Goal: Obtain resource: Obtain resource

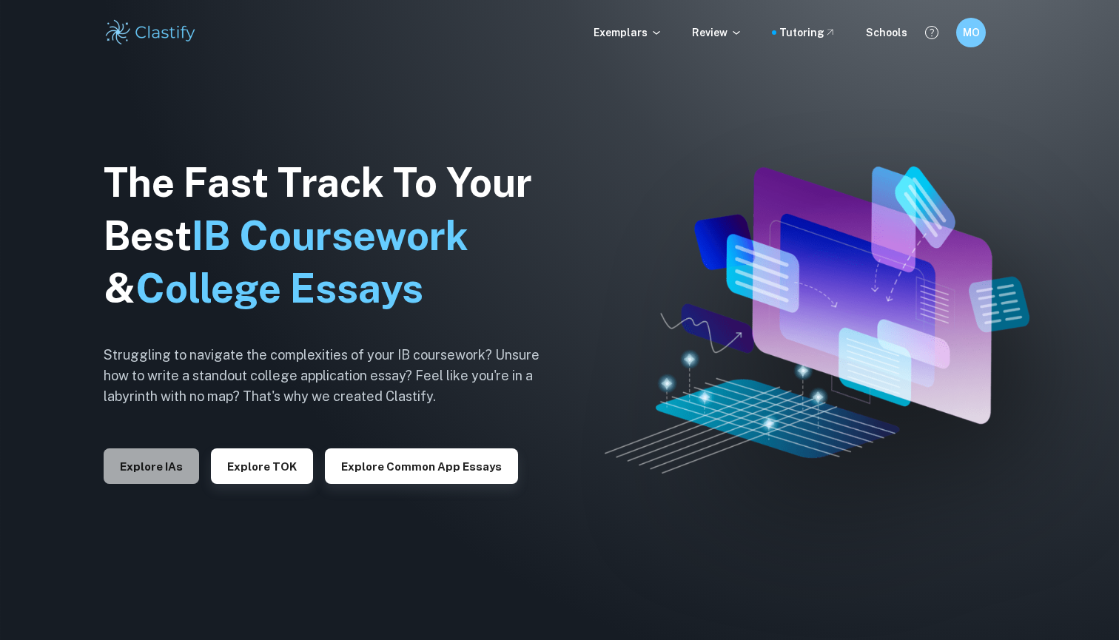
click at [157, 466] on button "Explore IAs" at bounding box center [151, 466] width 95 height 36
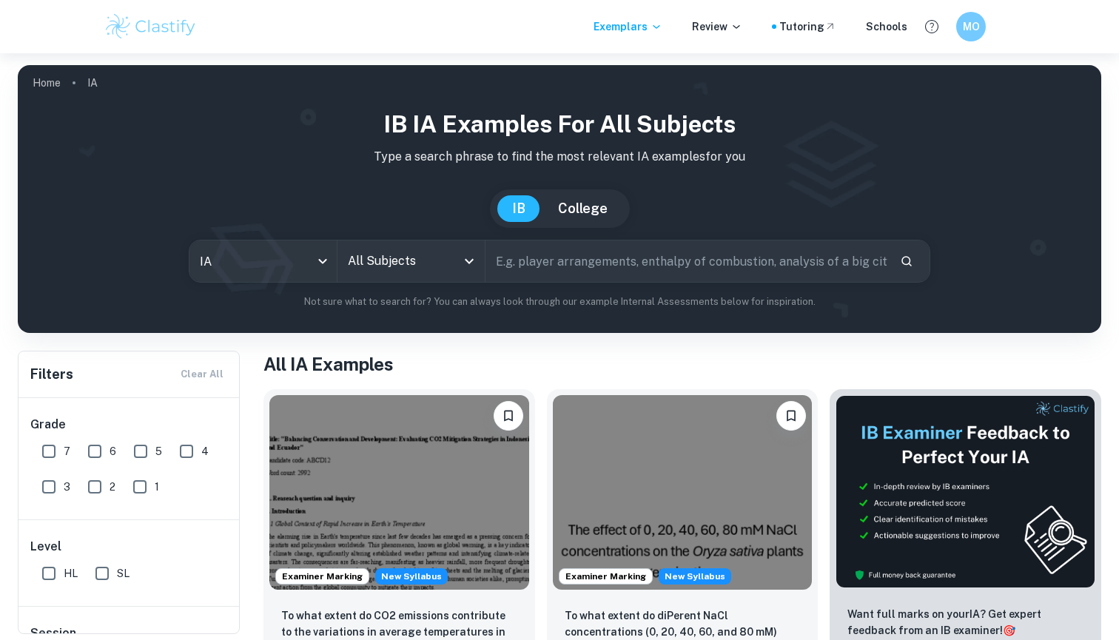
click at [474, 260] on icon "Open" at bounding box center [469, 261] width 18 height 18
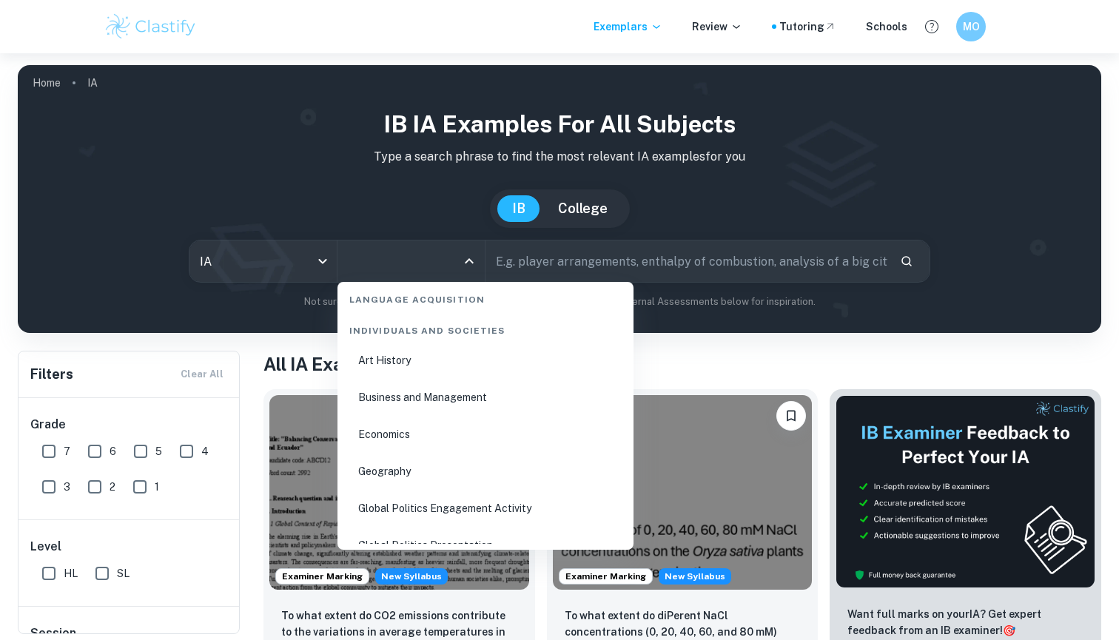
scroll to position [1774, 0]
click at [396, 387] on li "Business and Management" at bounding box center [485, 394] width 284 height 34
type input "Business and Management"
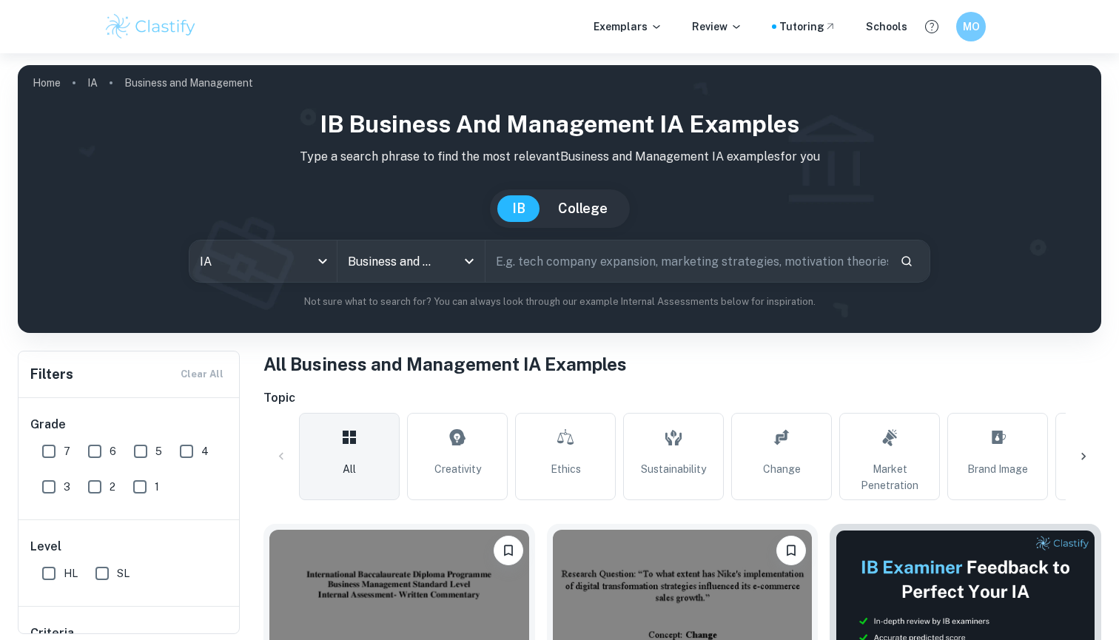
click at [522, 266] on input "text" at bounding box center [686, 260] width 403 height 41
type input "Patagonia"
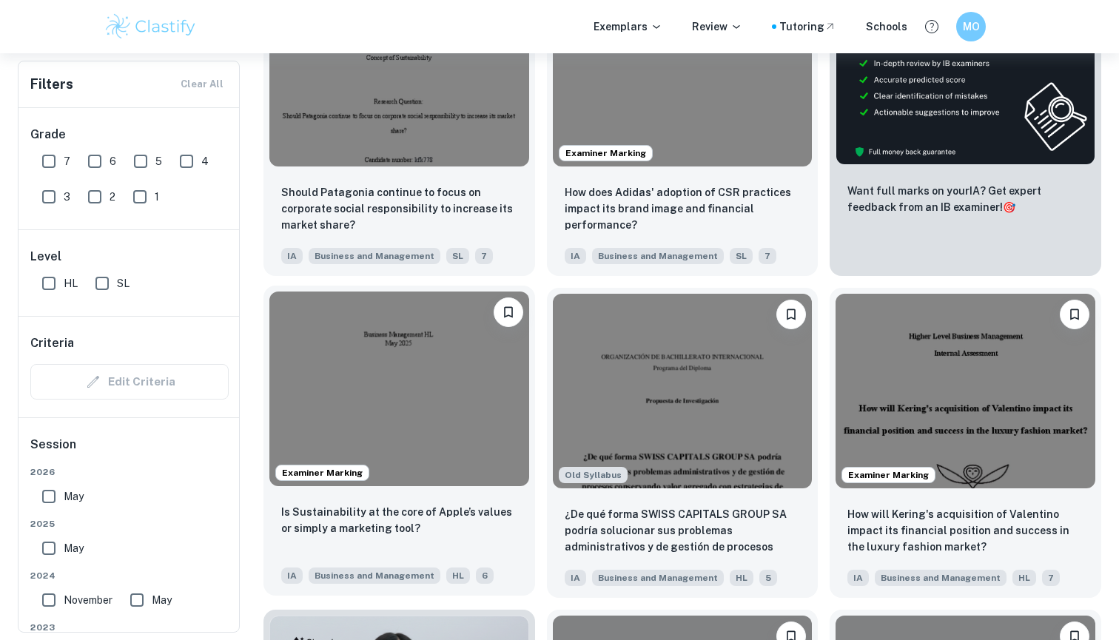
scroll to position [558, 0]
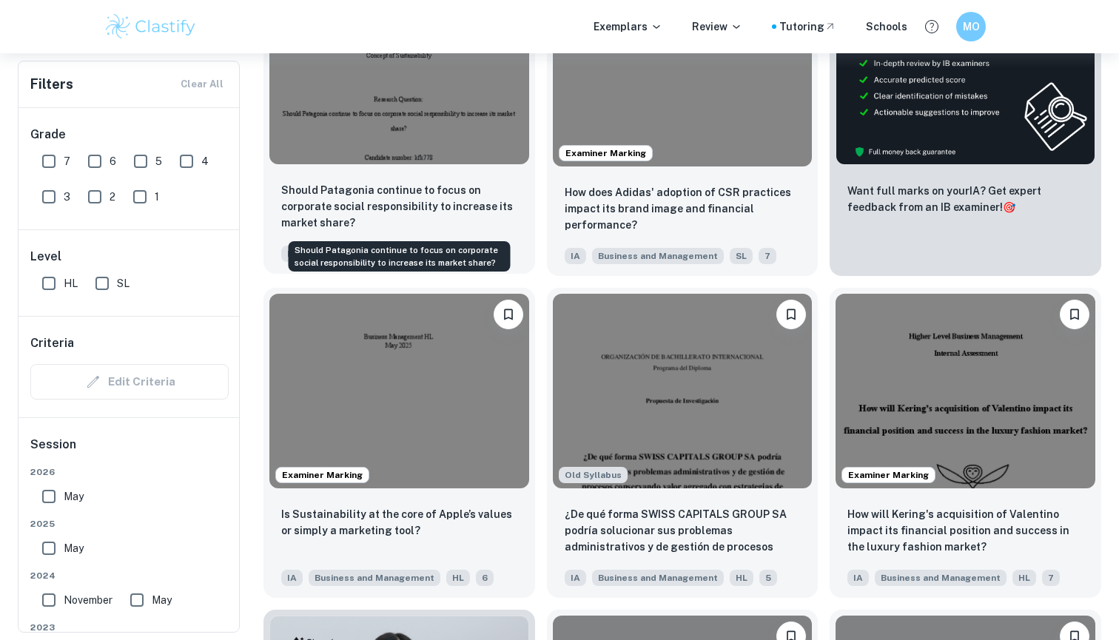
click at [414, 181] on div "Should Patagonia continue to focus on corporate social responsibility to increa…" at bounding box center [399, 222] width 272 height 104
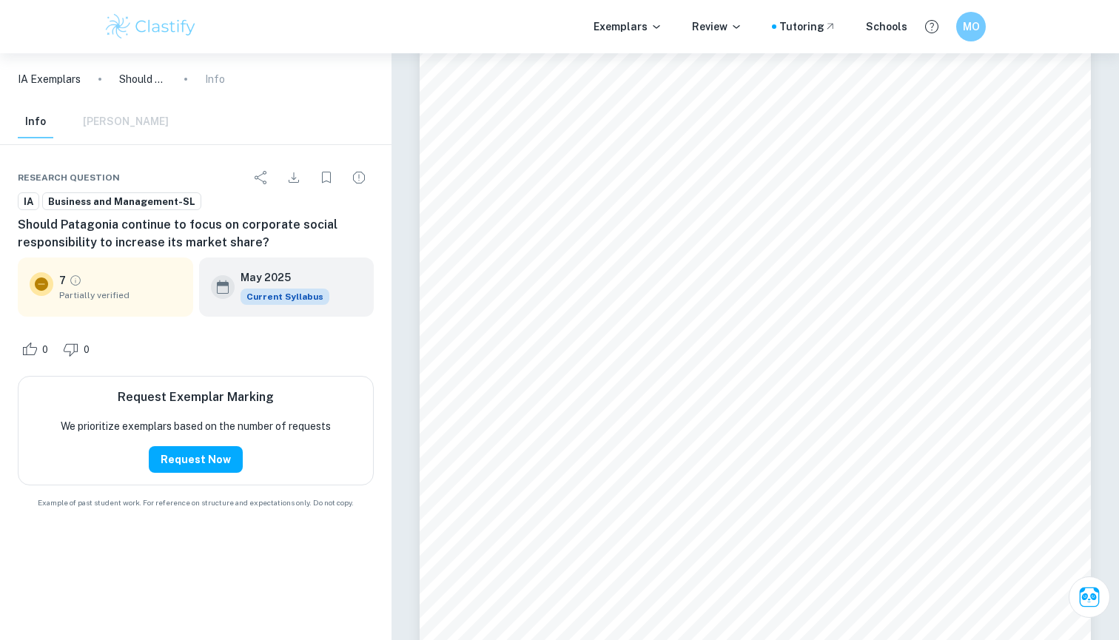
scroll to position [2882, 0]
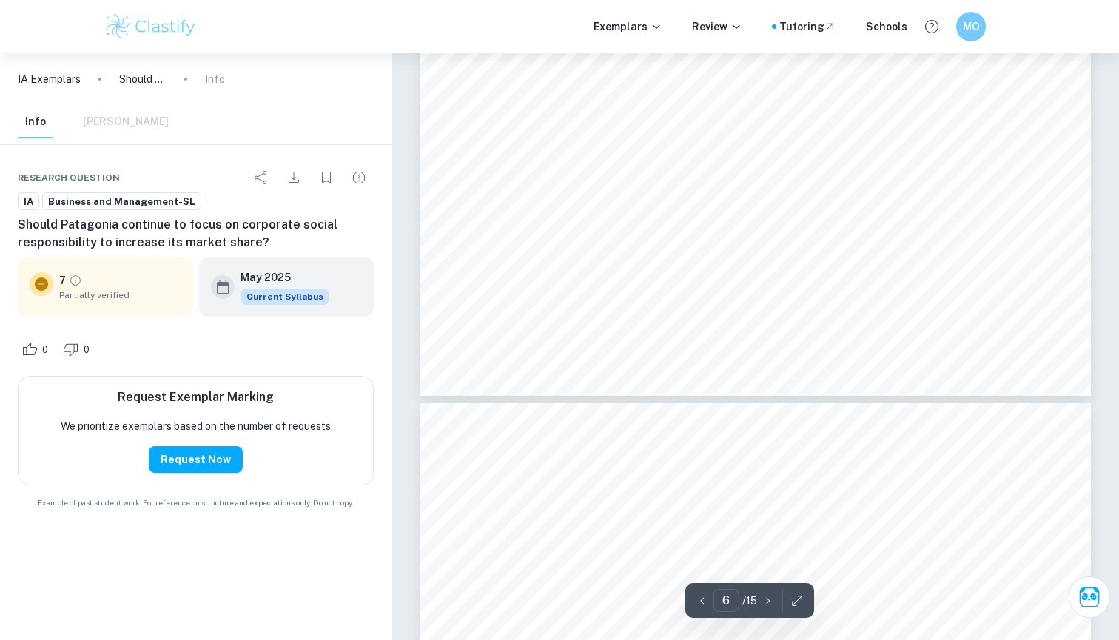
type input "7"
click at [296, 170] on icon "Download" at bounding box center [294, 178] width 18 height 18
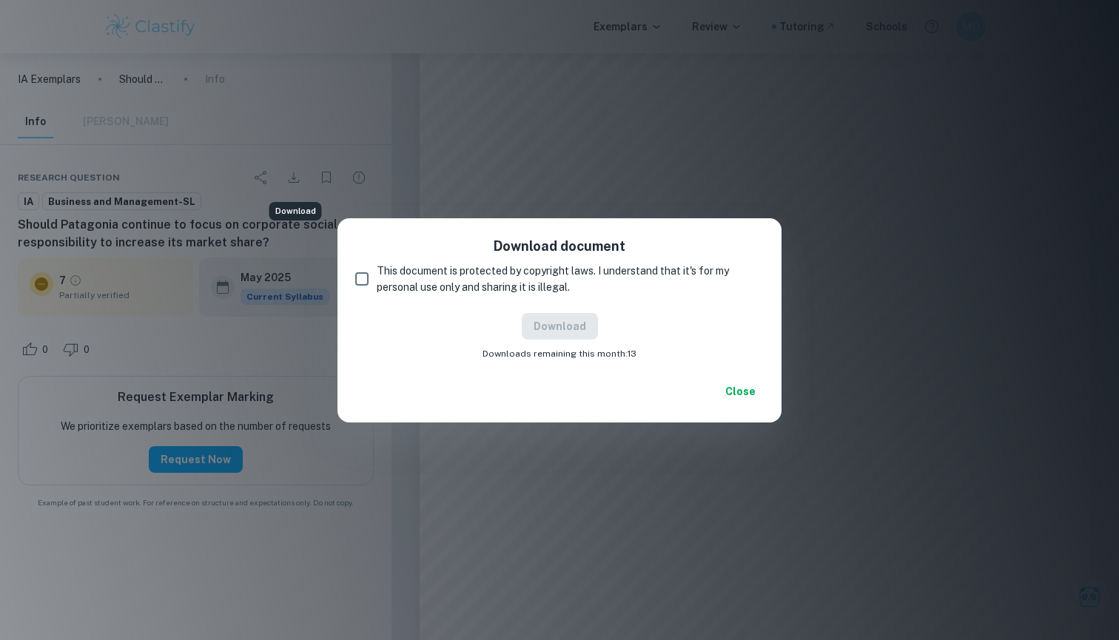
click at [357, 283] on input "This document is protected by copyright laws. I understand that it's for my per…" at bounding box center [362, 279] width 30 height 30
checkbox input "true"
click at [546, 329] on button "Download" at bounding box center [560, 326] width 76 height 27
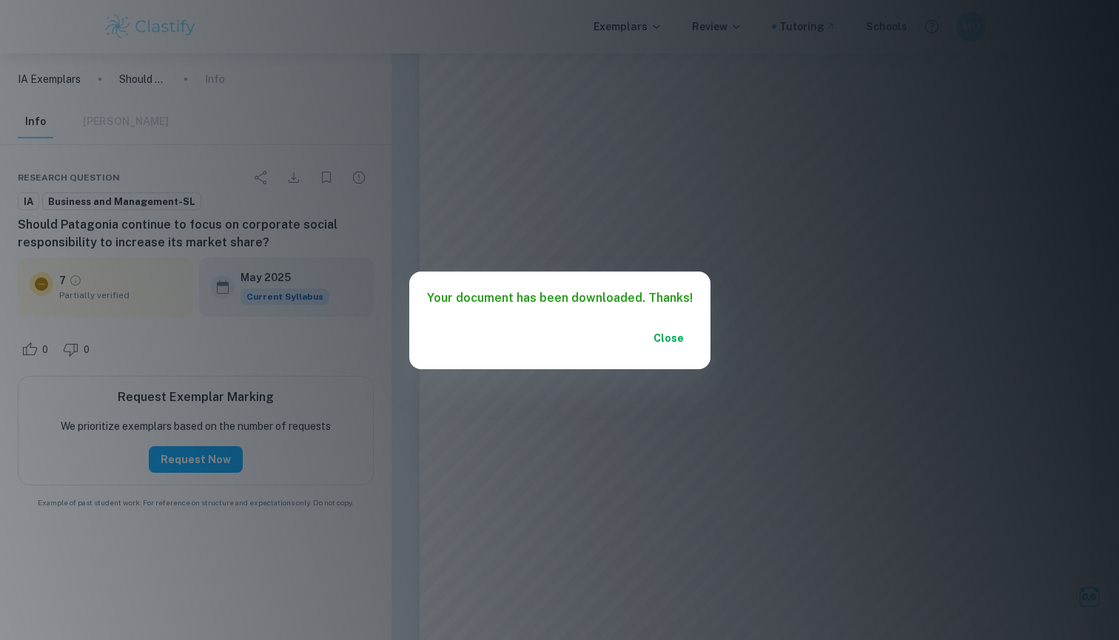
click at [661, 340] on button "Close" at bounding box center [668, 338] width 47 height 27
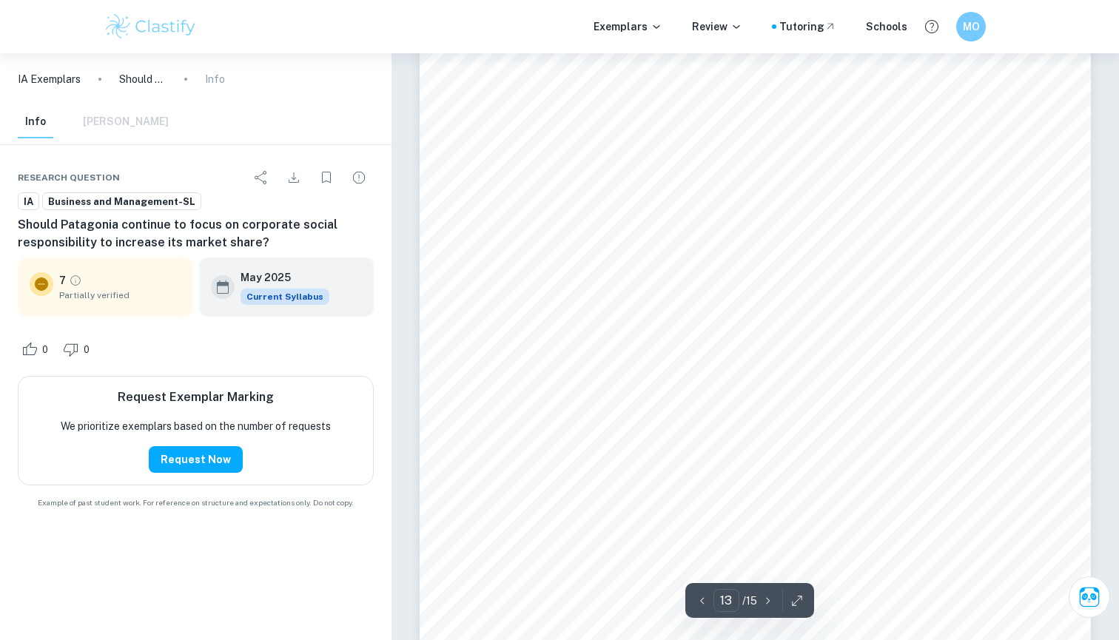
type input "12"
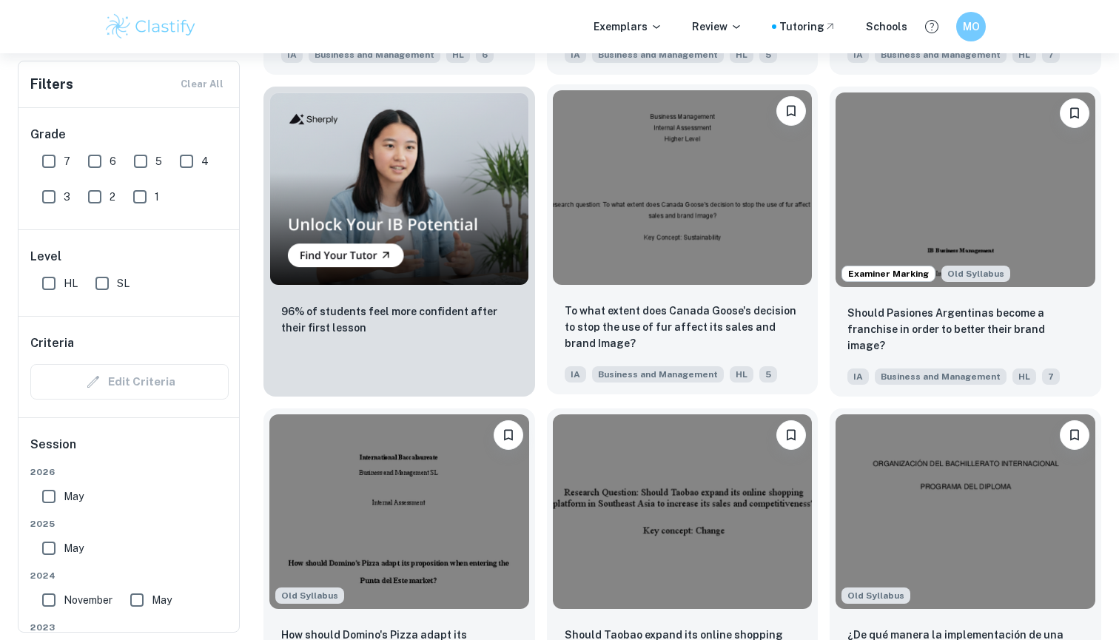
scroll to position [1046, 0]
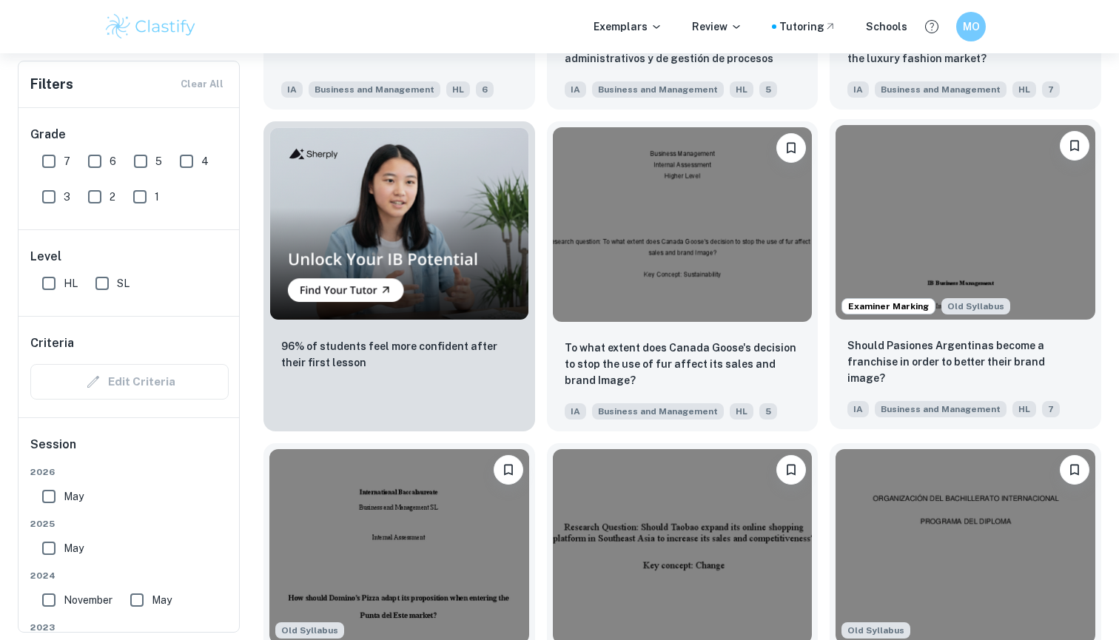
click at [907, 261] on img at bounding box center [965, 222] width 260 height 195
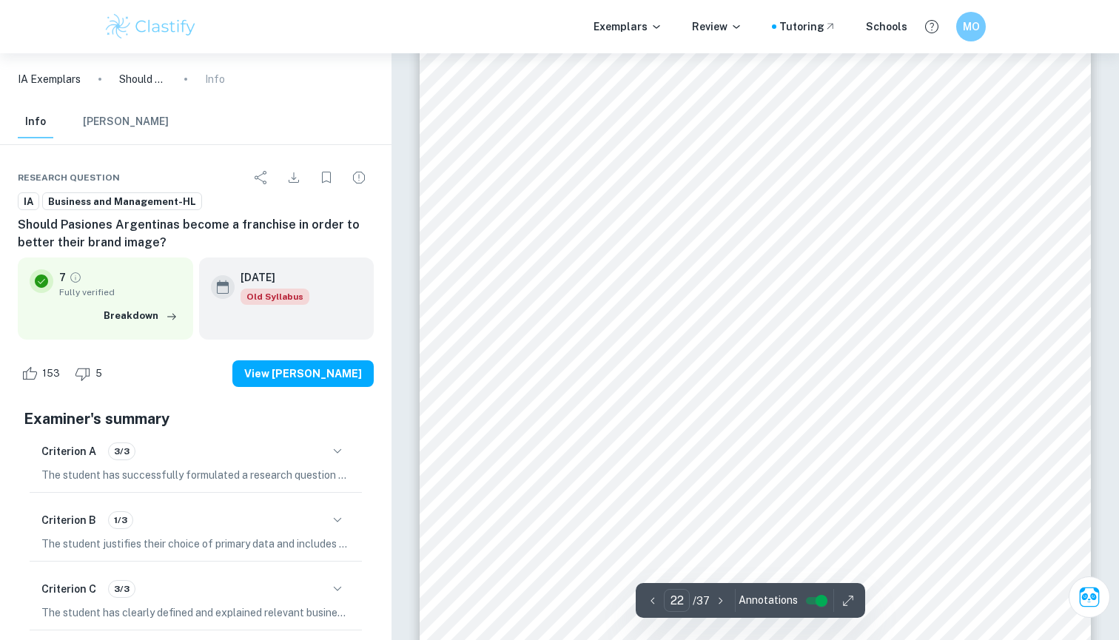
scroll to position [18614, 0]
type input "24"
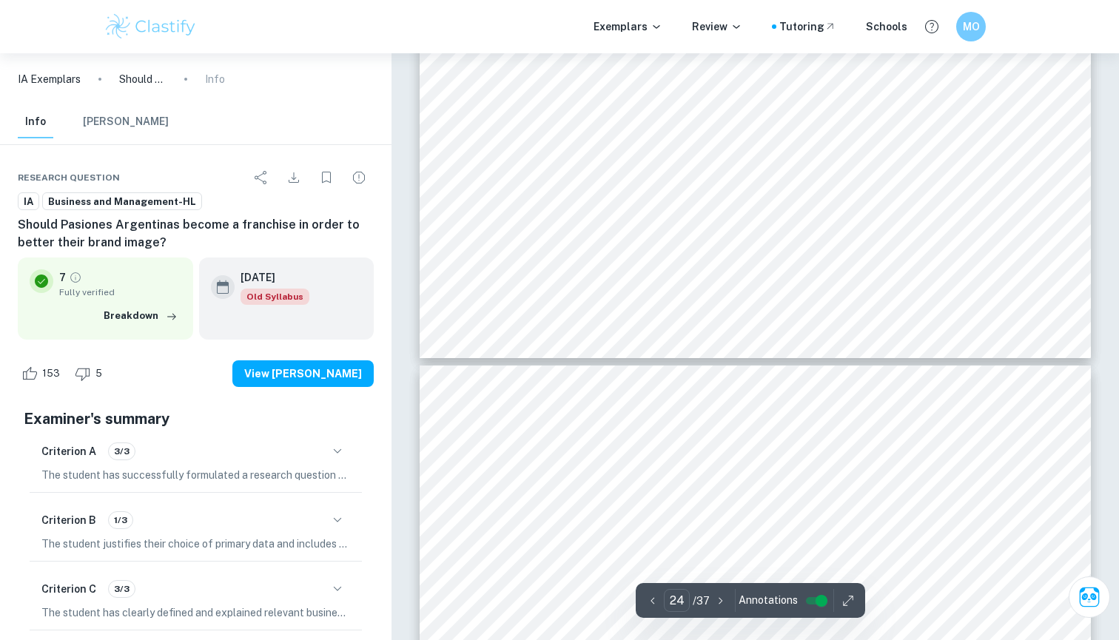
scroll to position [20837, 0]
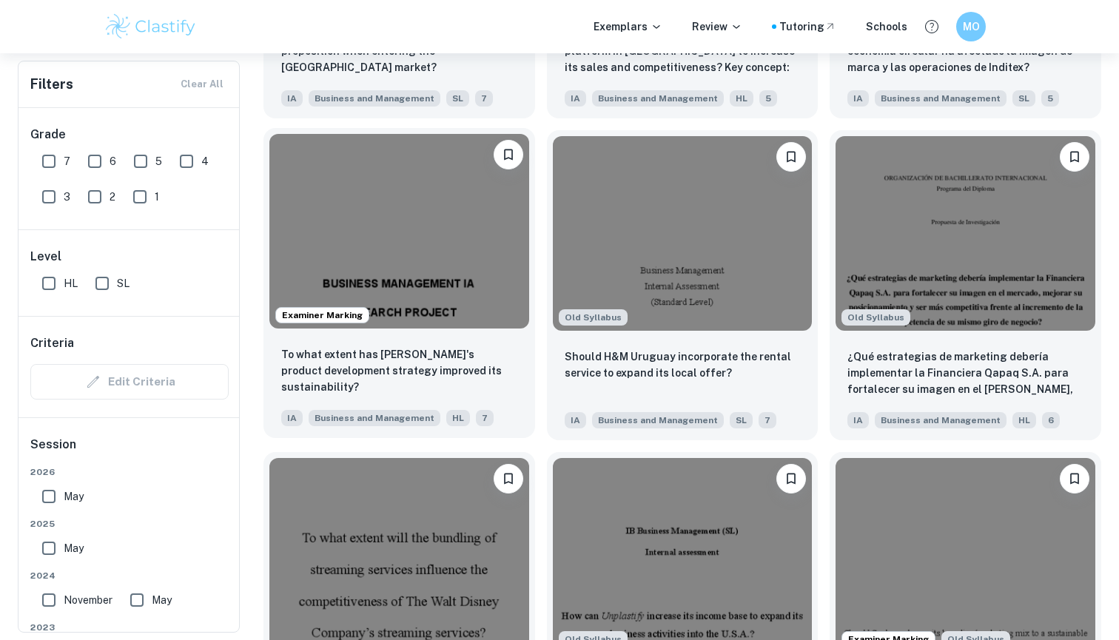
scroll to position [1692, 0]
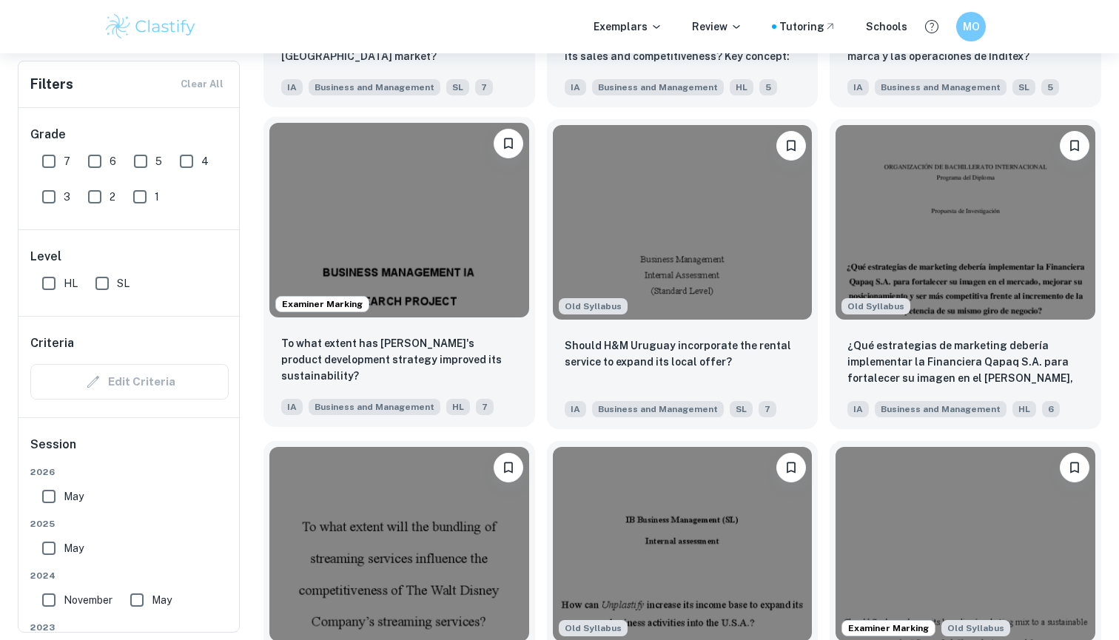
click at [431, 275] on img at bounding box center [399, 220] width 260 height 195
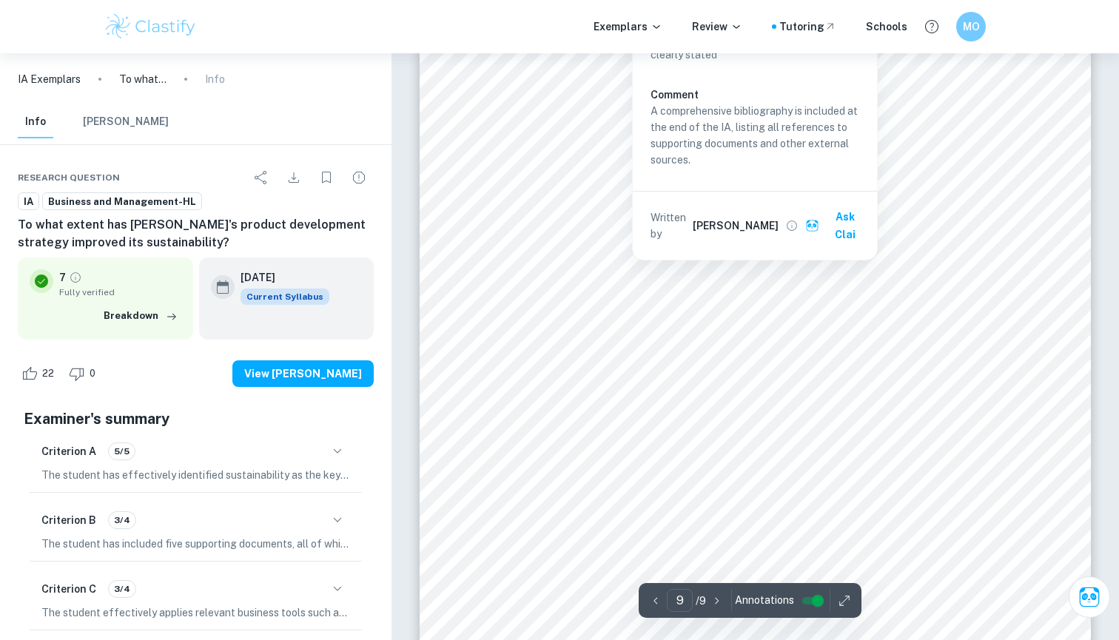
scroll to position [7776, 0]
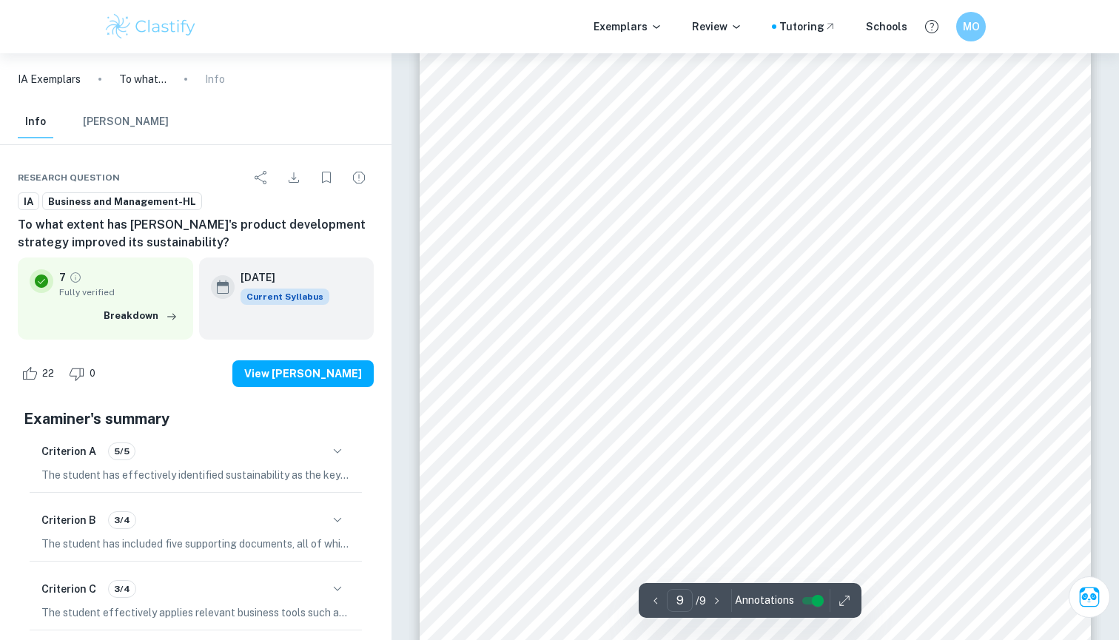
type input "8"
